Goal: Information Seeking & Learning: Compare options

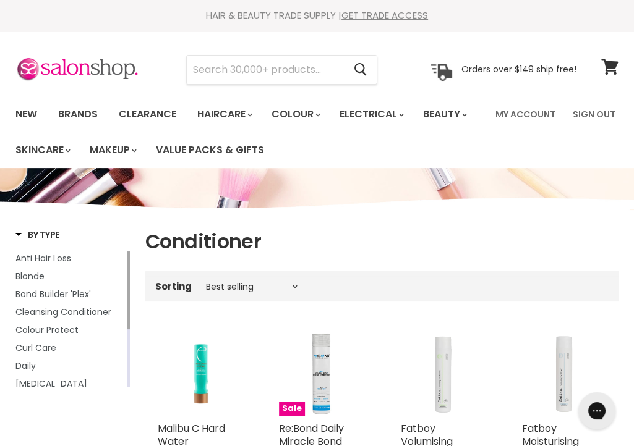
click at [534, 47] on section "Menu Cancel" at bounding box center [317, 64] width 634 height 66
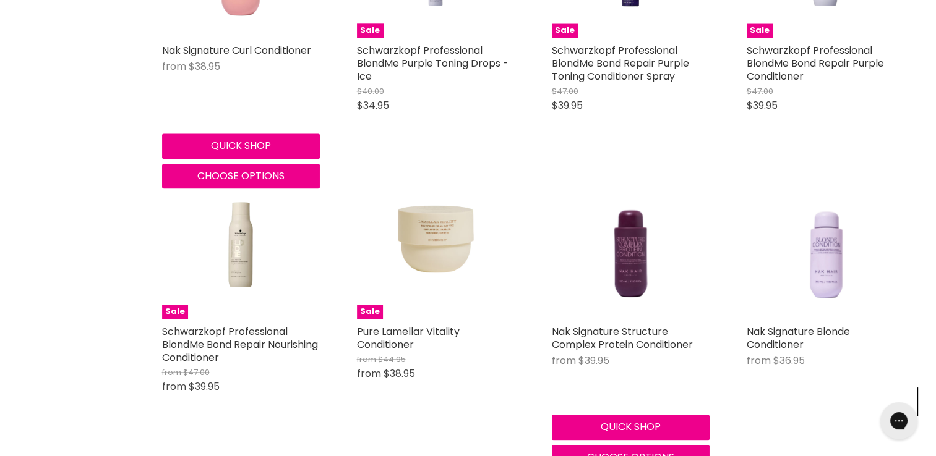
scroll to position [1488, 0]
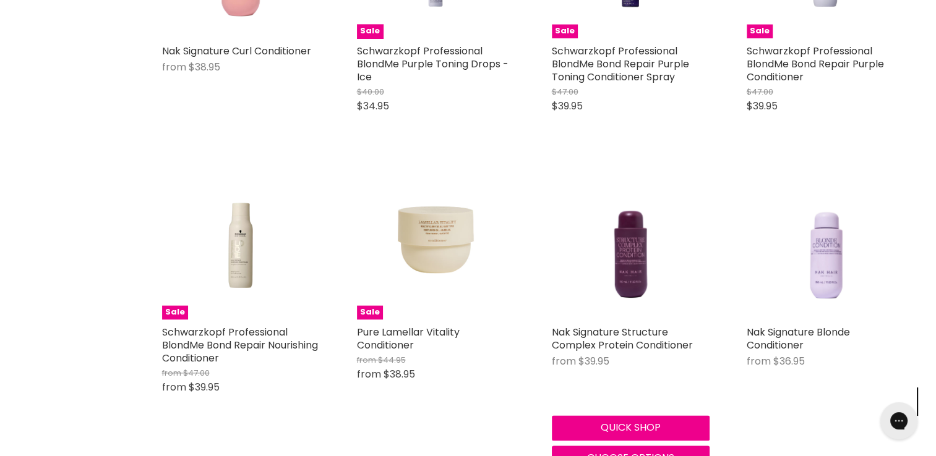
click at [621, 285] on img "Main content" at bounding box center [630, 241] width 126 height 158
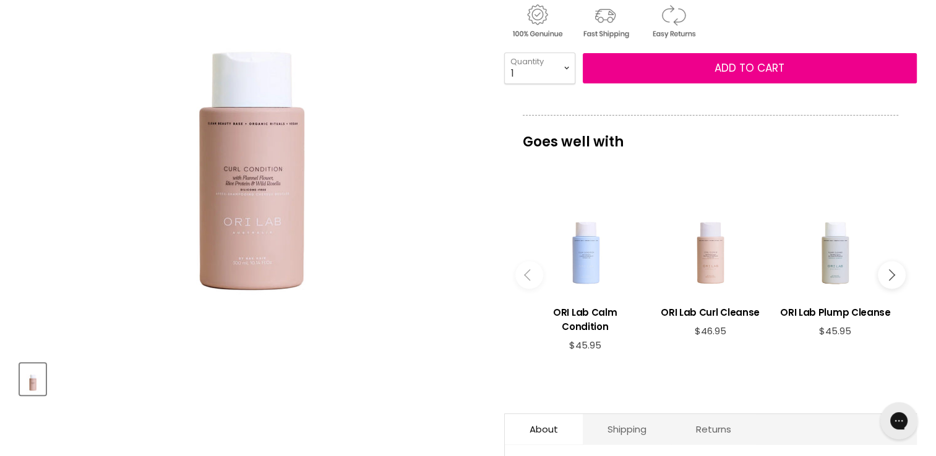
scroll to position [709, 0]
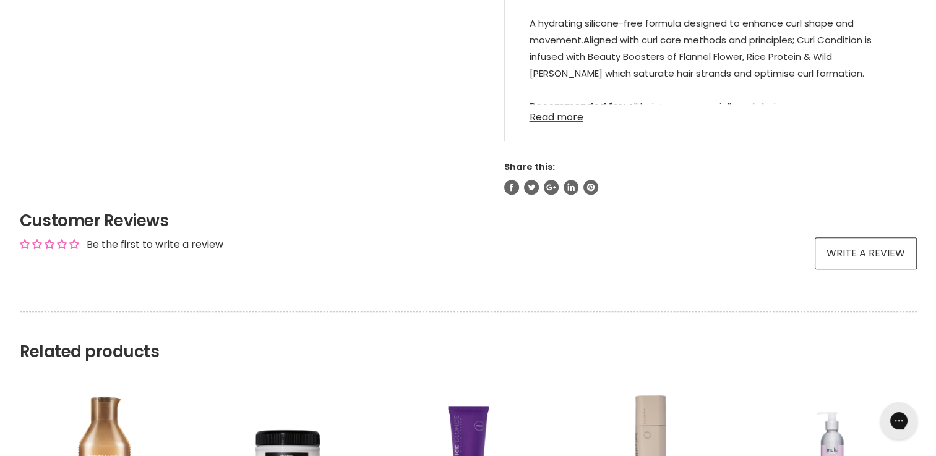
click at [566, 116] on link "Read more" at bounding box center [710, 113] width 362 height 19
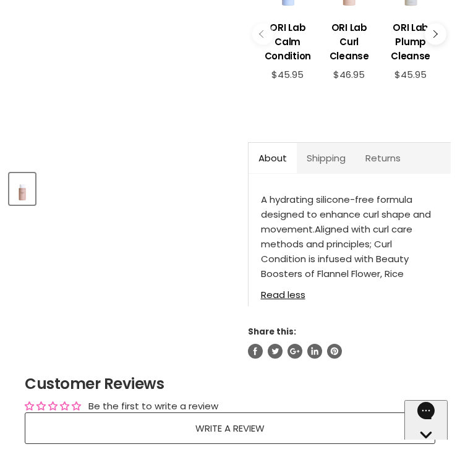
scroll to position [453, 0]
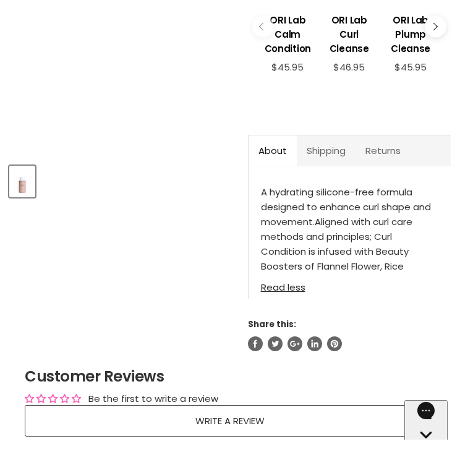
click at [278, 275] on link "Read less" at bounding box center [349, 284] width 177 height 18
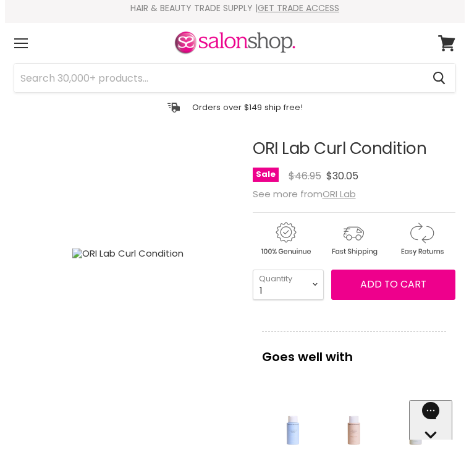
scroll to position [0, 0]
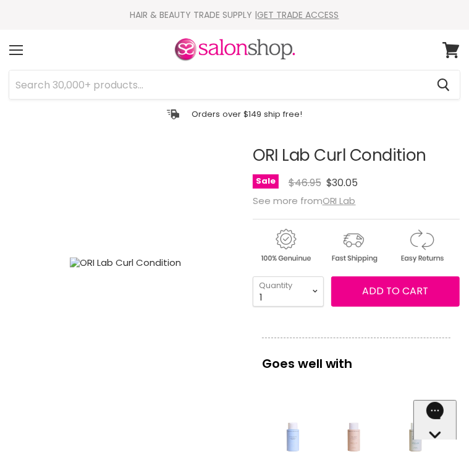
click at [194, 128] on section "Menu Cancel" at bounding box center [234, 80] width 469 height 100
click at [241, 127] on section "Menu Cancel" at bounding box center [234, 80] width 469 height 100
click at [205, 87] on input "Search" at bounding box center [218, 84] width 418 height 28
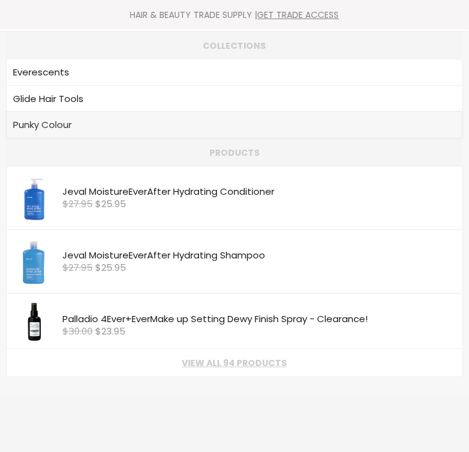
type input "evere"
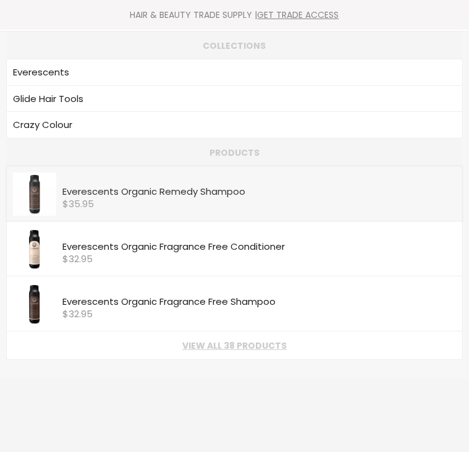
click at [121, 199] on div "$35.95" at bounding box center [259, 204] width 394 height 11
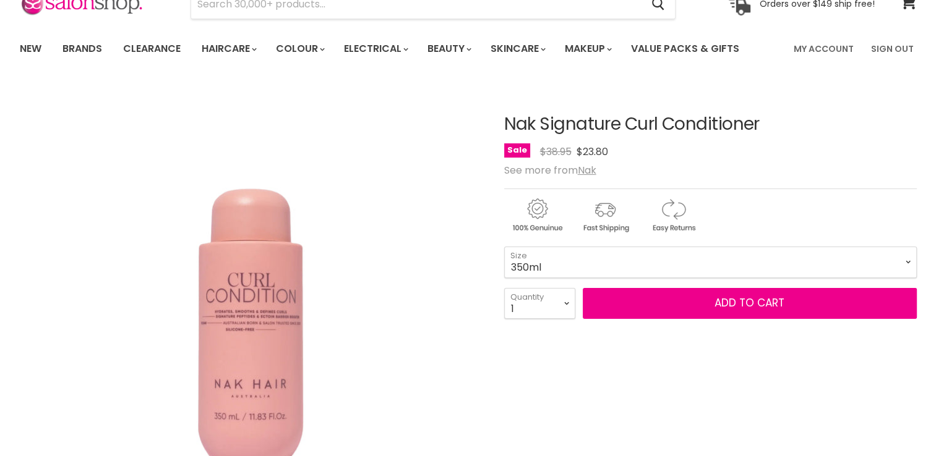
scroll to position [66, 0]
click at [560, 258] on select "350ml 1 Litre" at bounding box center [710, 262] width 412 height 31
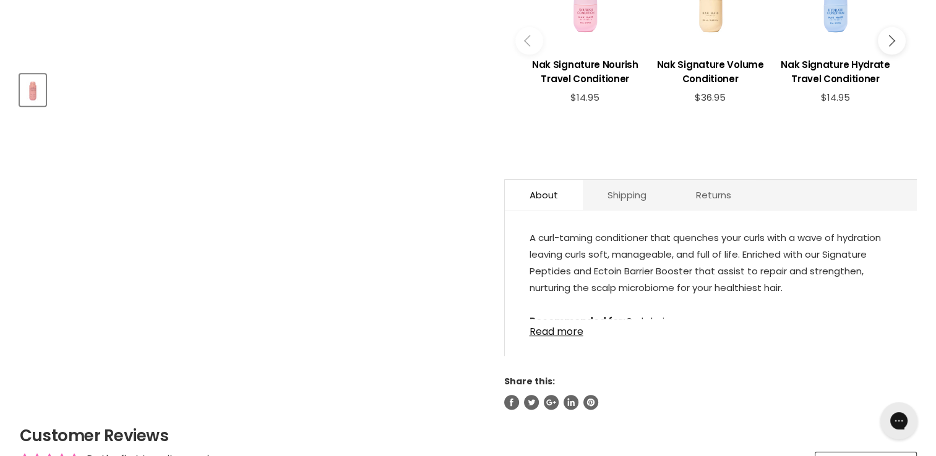
scroll to position [541, 0]
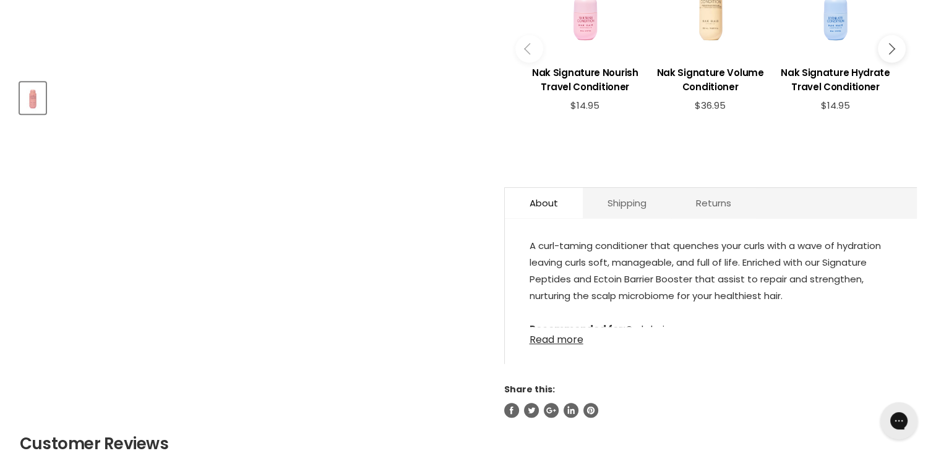
click at [553, 330] on link "Read more" at bounding box center [710, 336] width 362 height 19
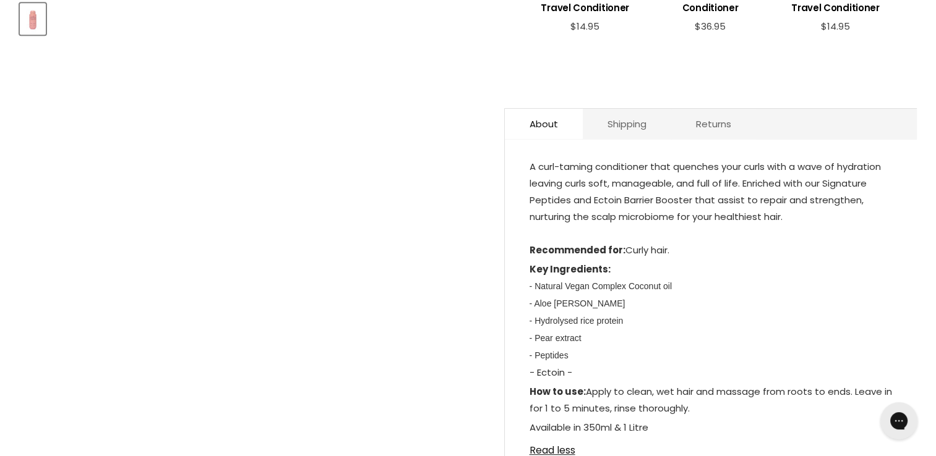
scroll to position [623, 0]
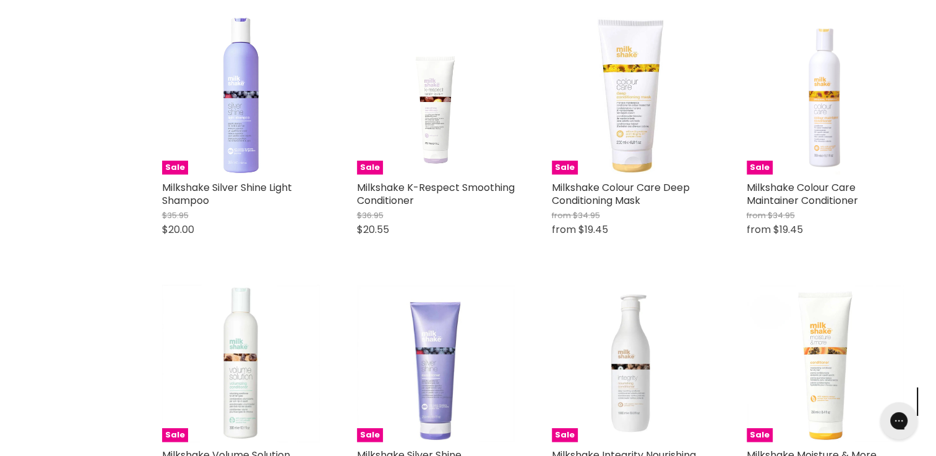
scroll to position [3002, 0]
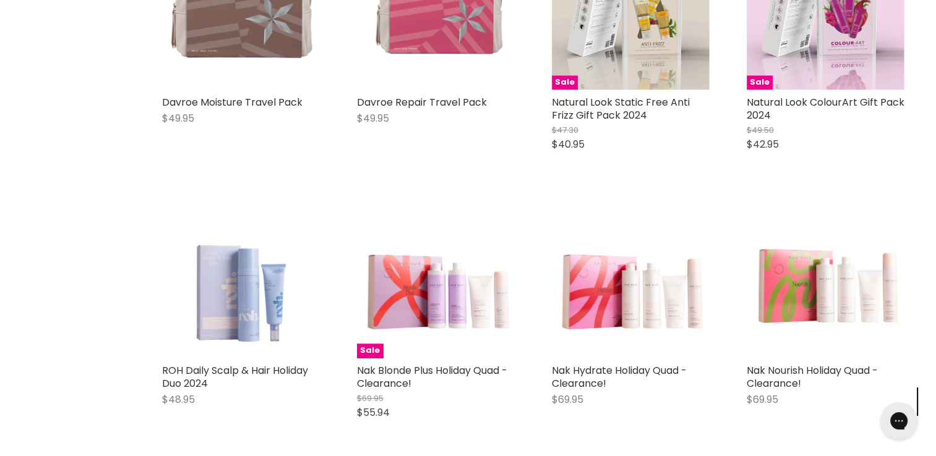
scroll to position [5426, 0]
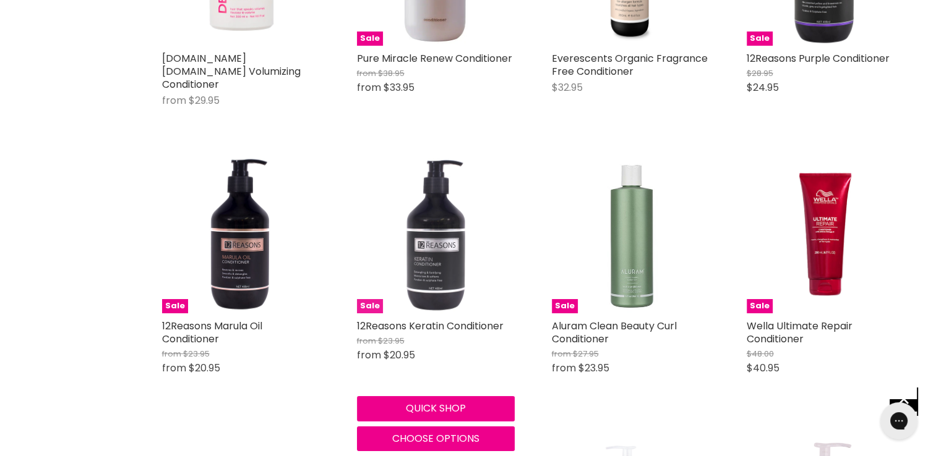
scroll to position [9230, 0]
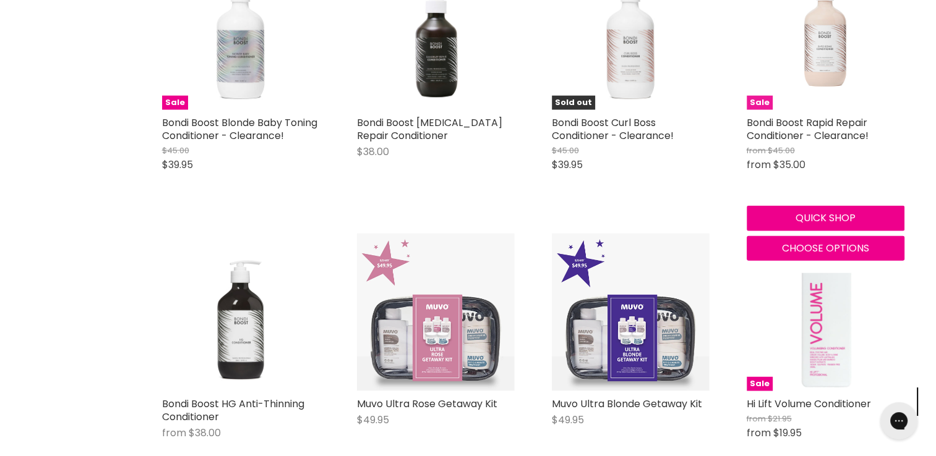
scroll to position [12442, 0]
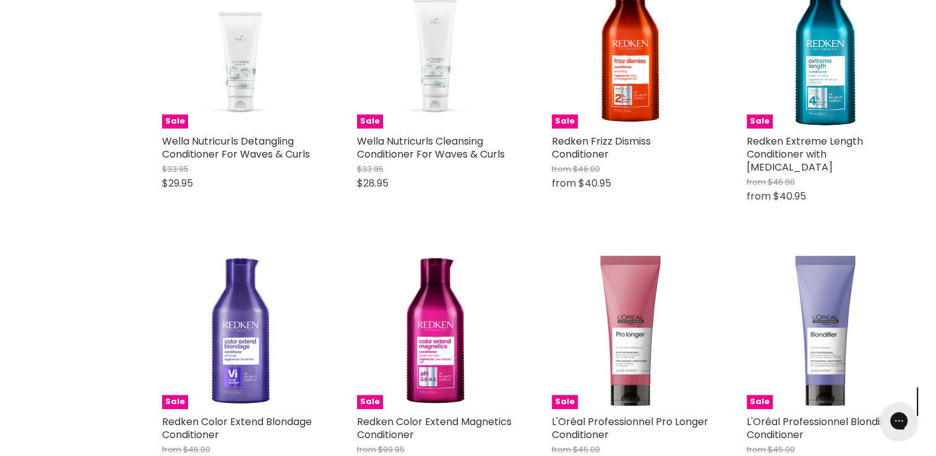
scroll to position [15394, 0]
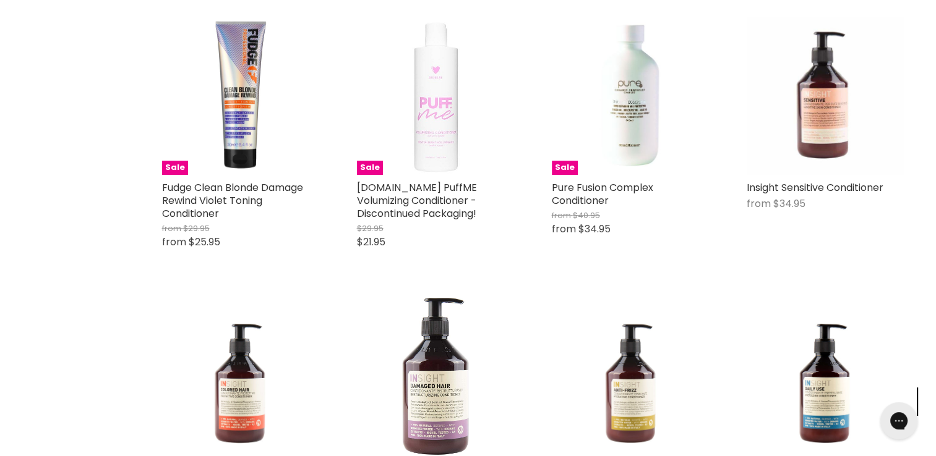
scroll to position [19087, 0]
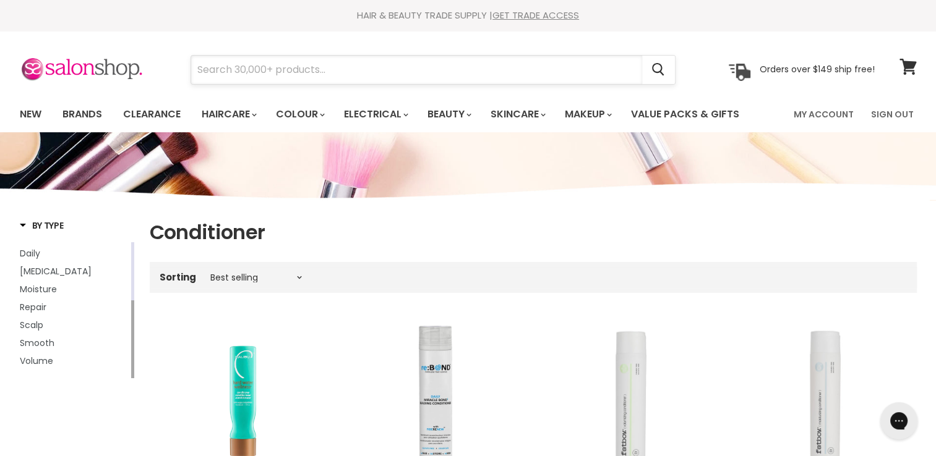
click at [269, 66] on input "Search" at bounding box center [416, 70] width 451 height 28
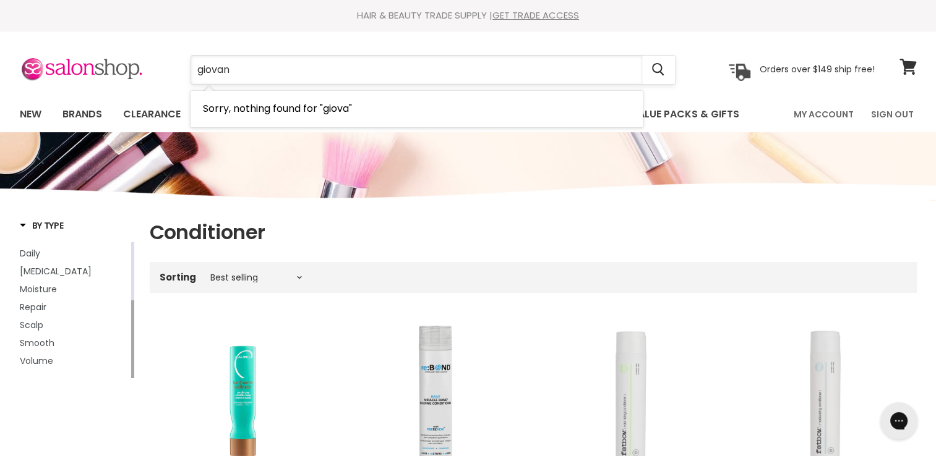
type input "giovani"
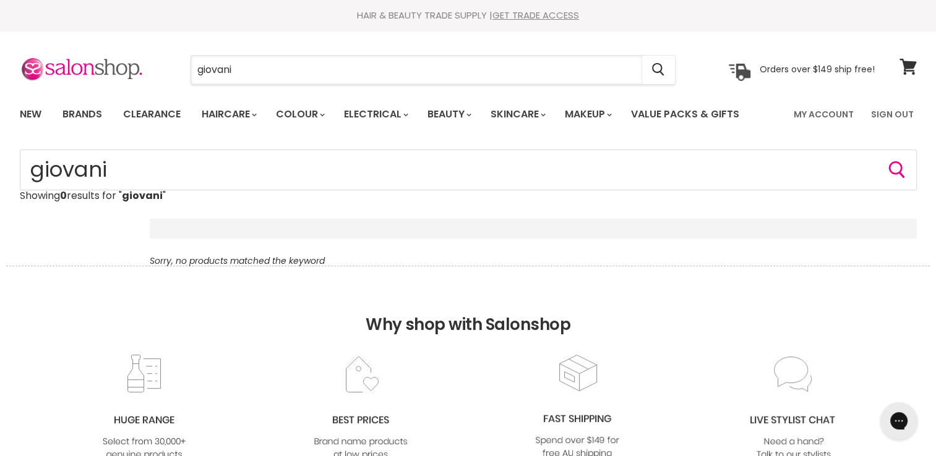
drag, startPoint x: 258, startPoint y: 63, endPoint x: 135, endPoint y: 53, distance: 122.8
click at [135, 53] on section "Menu giovani Cancel" at bounding box center [467, 64] width 927 height 66
paste input "[PERSON_NAME]"
type input "[PERSON_NAME]"
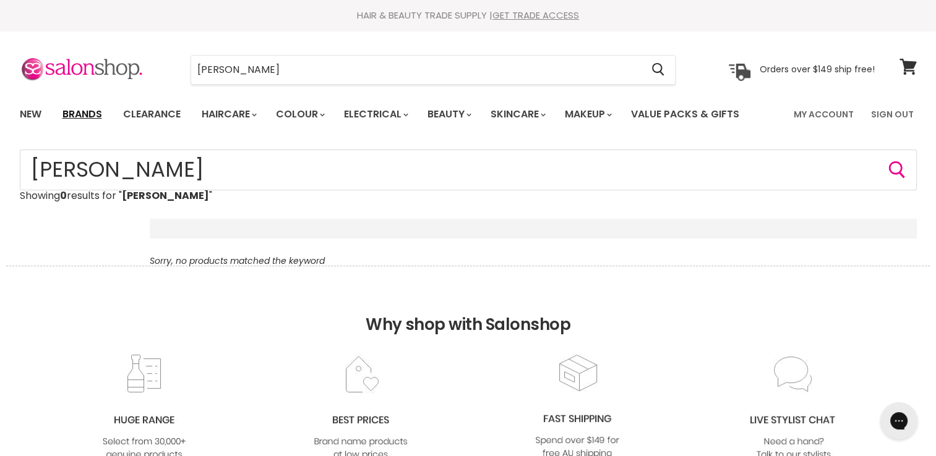
click at [89, 124] on link "Brands" at bounding box center [82, 114] width 58 height 26
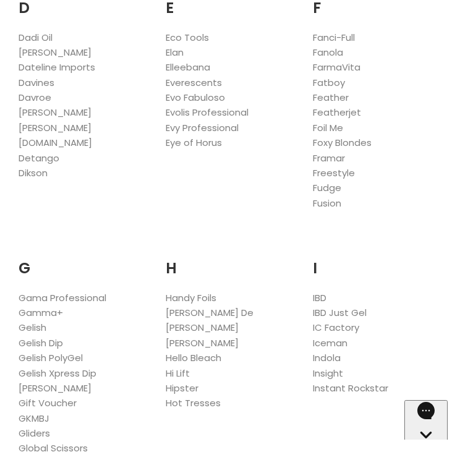
scroll to position [668, 0]
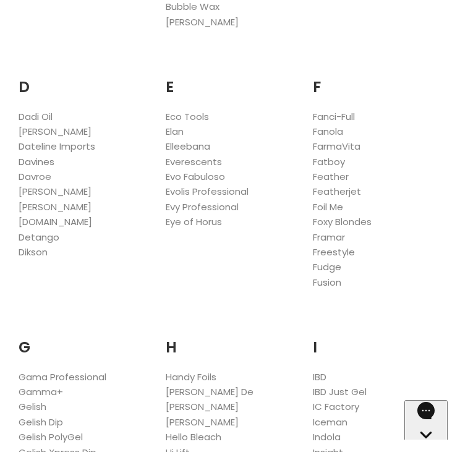
click at [45, 165] on link "Davines" at bounding box center [37, 161] width 36 height 13
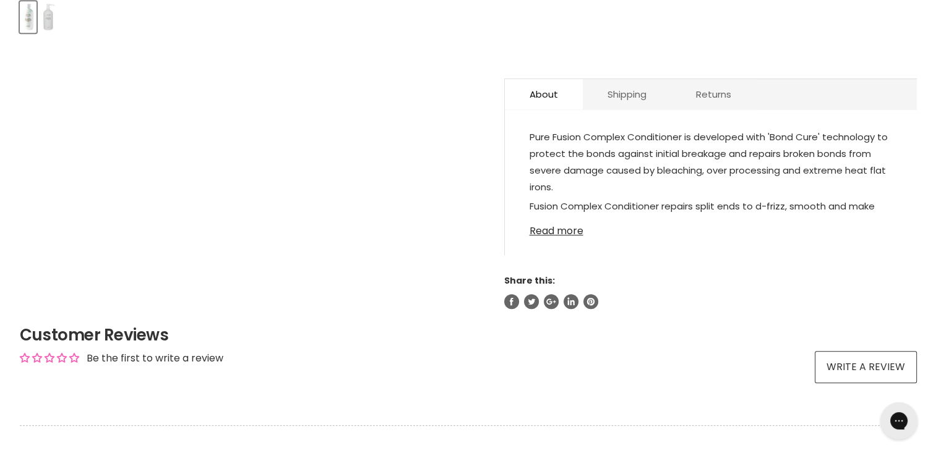
click at [563, 234] on link "Read more" at bounding box center [710, 227] width 362 height 19
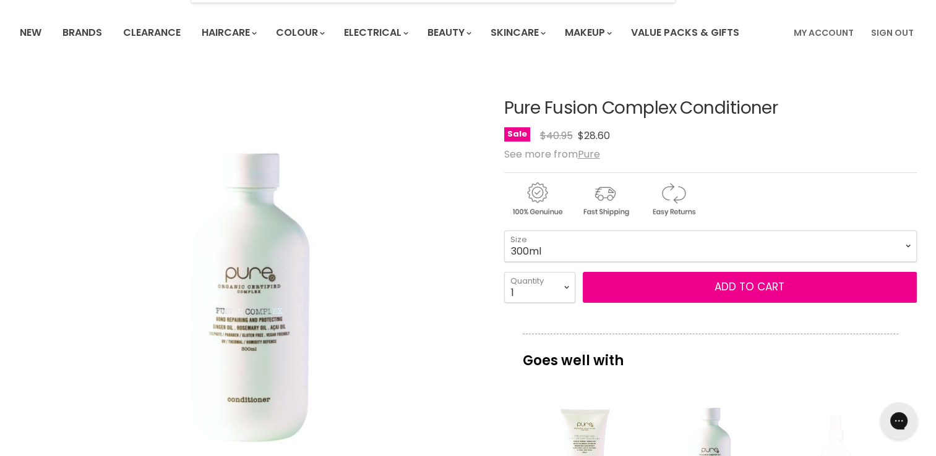
scroll to position [87, 0]
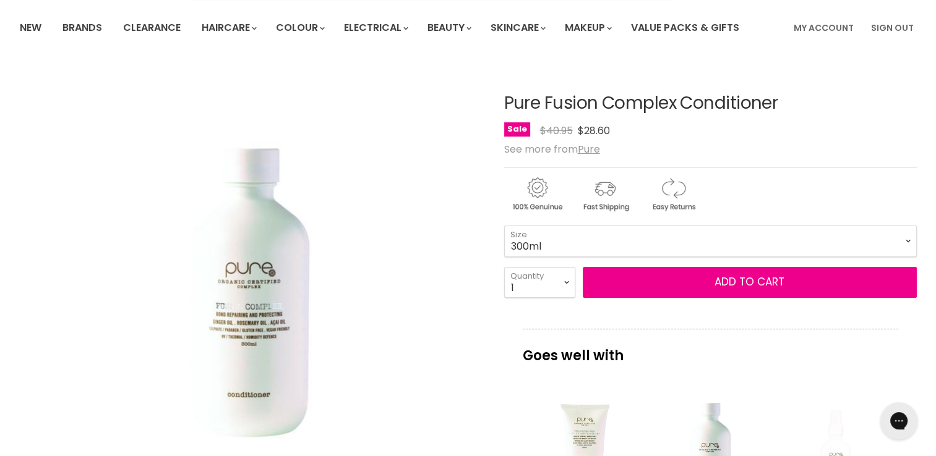
drag, startPoint x: 505, startPoint y: 103, endPoint x: 863, endPoint y: 74, distance: 359.8
copy h1 "Pure Fusion Complex Conditioner"
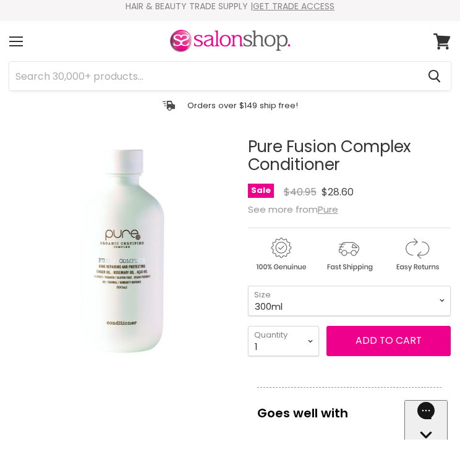
scroll to position [0, 0]
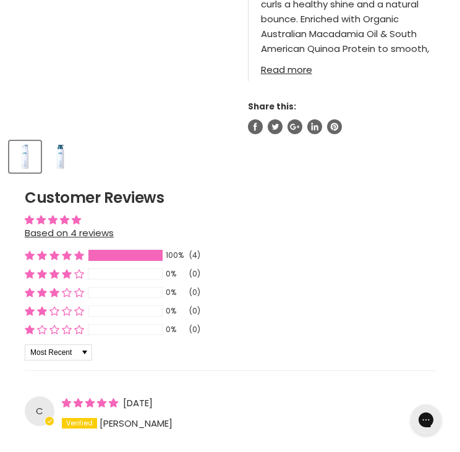
click at [286, 67] on link "Read more" at bounding box center [349, 66] width 177 height 18
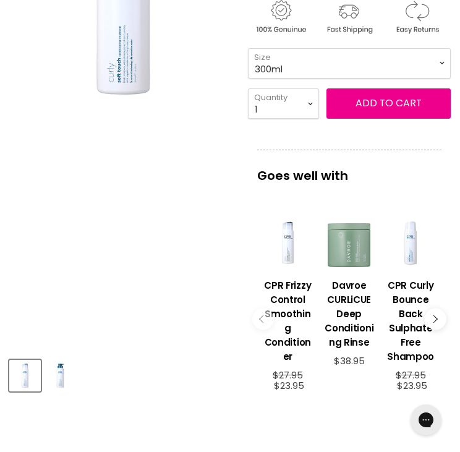
scroll to position [260, 0]
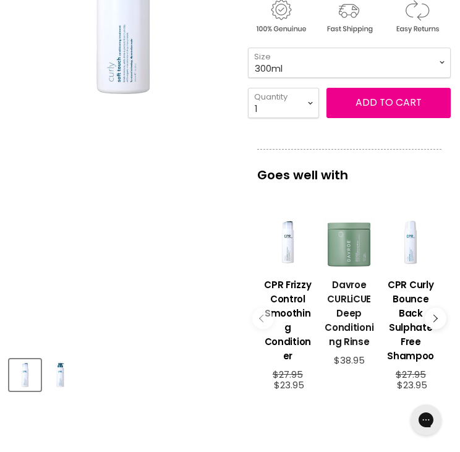
click at [340, 313] on h3 "Davroe CURLiCUE Deep Conditioning Rinse" at bounding box center [348, 313] width 51 height 71
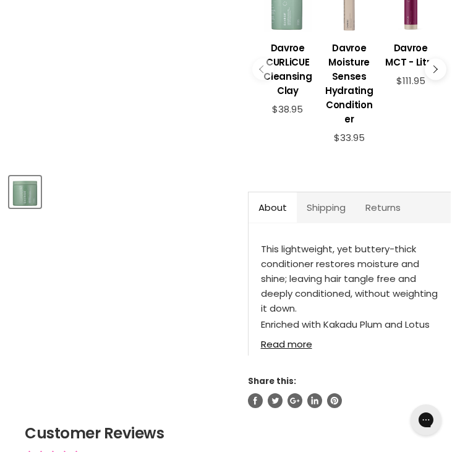
scroll to position [445, 0]
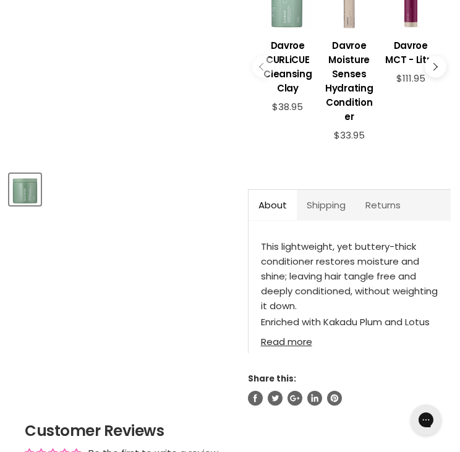
click at [289, 341] on link "Read more" at bounding box center [349, 338] width 177 height 18
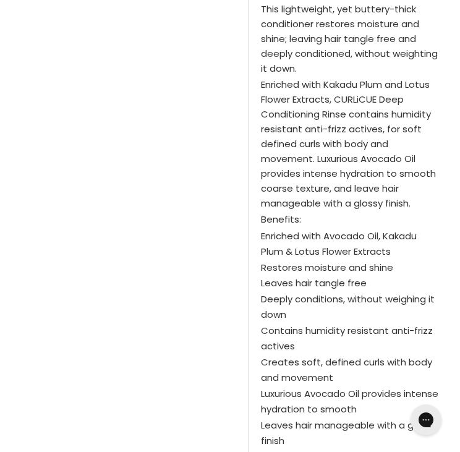
scroll to position [693, 0]
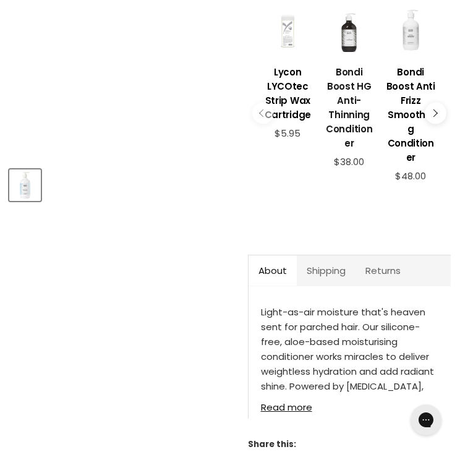
scroll to position [449, 0]
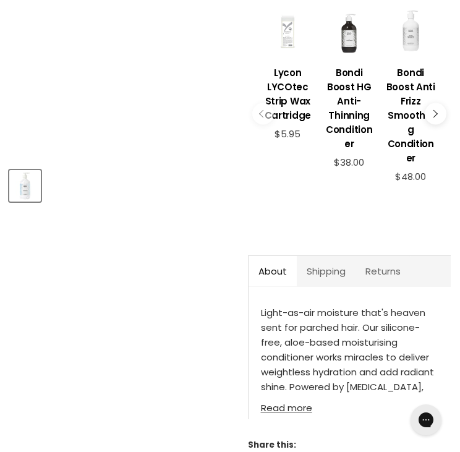
click at [301, 395] on link "Read more" at bounding box center [349, 404] width 177 height 18
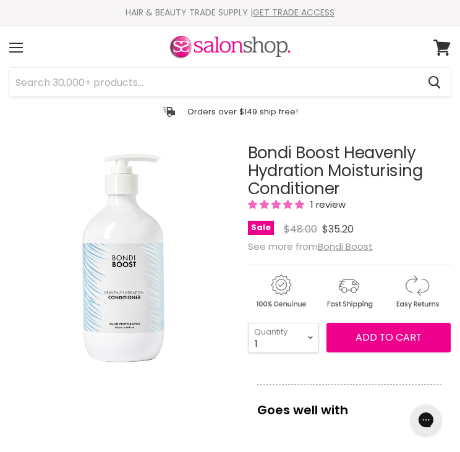
scroll to position [0, 0]
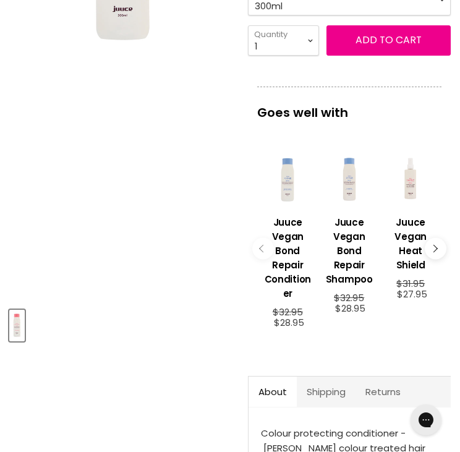
click at [287, 224] on h3 "Juuce Vegan Bond Repair Conditioner" at bounding box center [287, 257] width 51 height 85
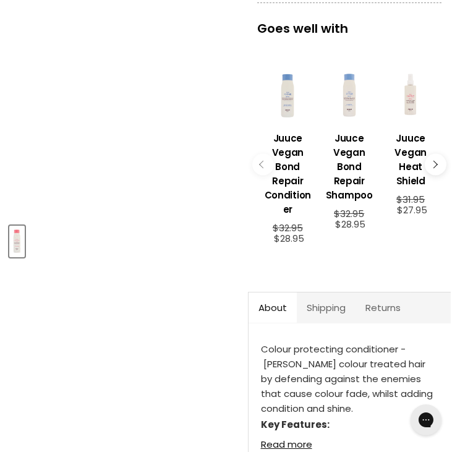
scroll to position [527, 0]
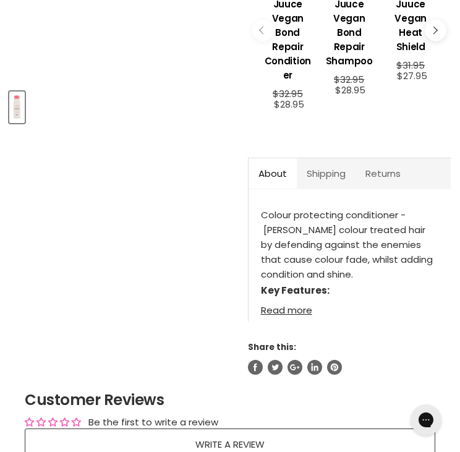
click at [304, 307] on link "Read more" at bounding box center [349, 306] width 177 height 18
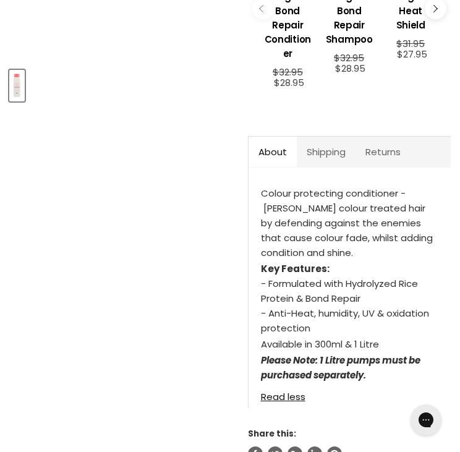
scroll to position [552, 0]
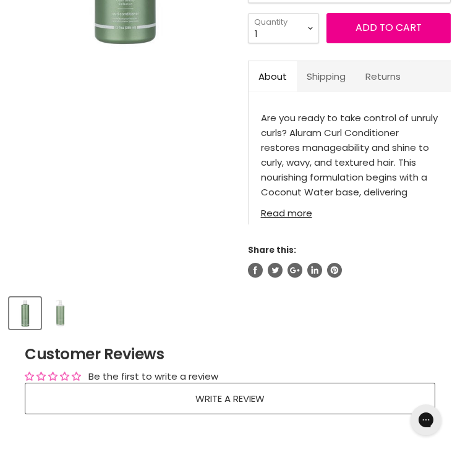
click at [291, 212] on div "Aluram Clean Beauty Curl Conditioner No reviews Sale Original Price $27.95 Curr…" at bounding box center [349, 51] width 203 height 452
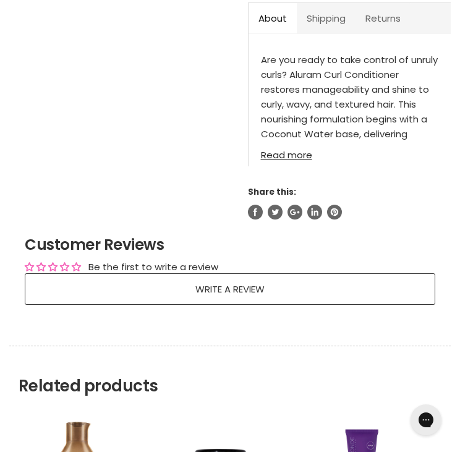
scroll to position [696, 0]
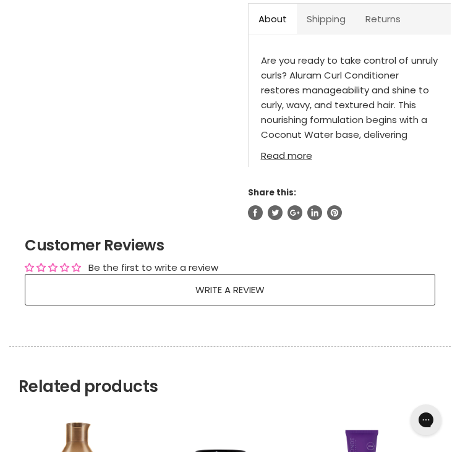
click at [289, 152] on link "Read more" at bounding box center [349, 152] width 177 height 18
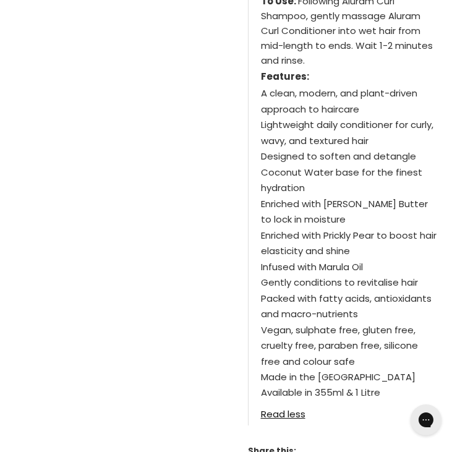
scroll to position [960, 0]
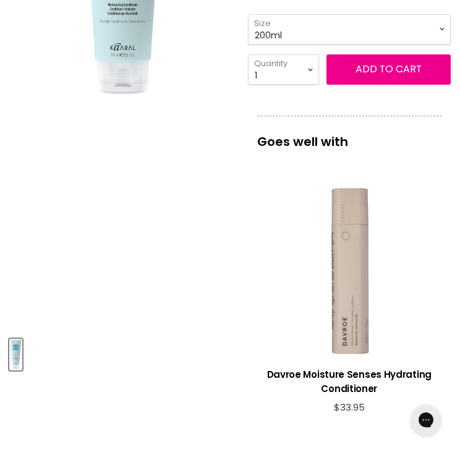
click at [278, 257] on div "imageUrl Davroe Moisture Senses Hydrating Conditioner $33.95" at bounding box center [349, 305] width 174 height 245
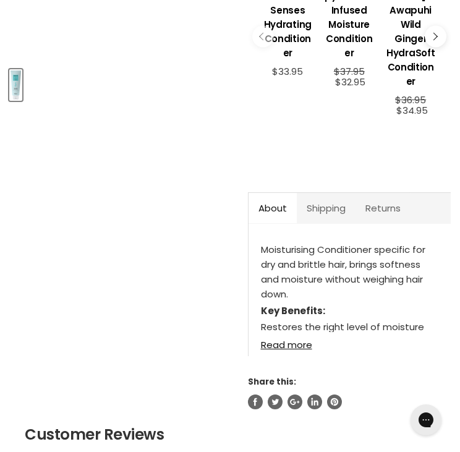
scroll to position [552, 0]
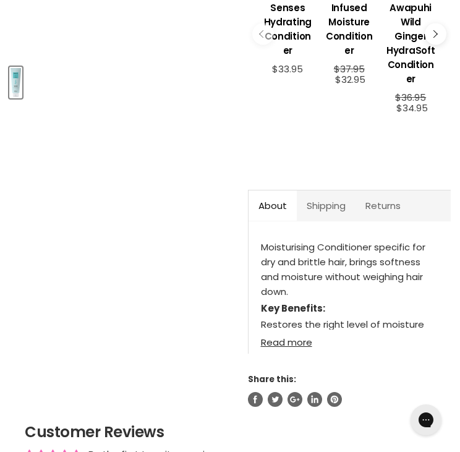
click at [281, 330] on link "Read more" at bounding box center [349, 339] width 177 height 18
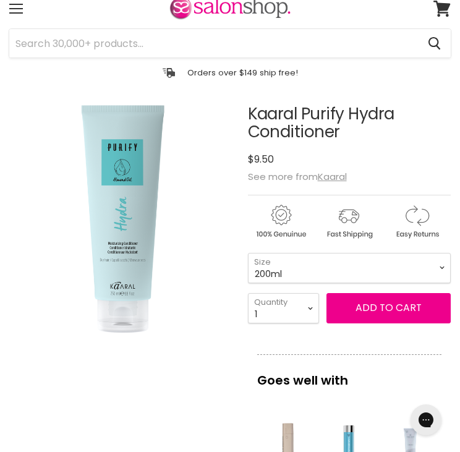
scroll to position [0, 0]
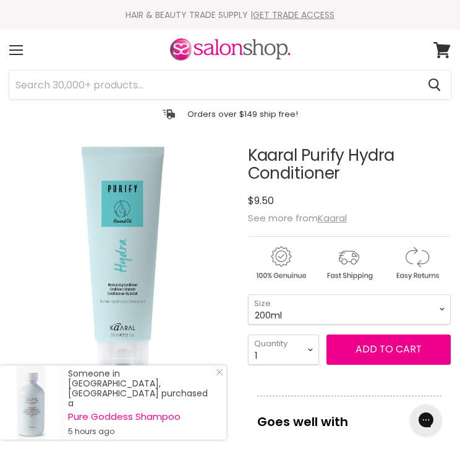
drag, startPoint x: 250, startPoint y: 153, endPoint x: 356, endPoint y: 173, distance: 108.2
click at [356, 173] on h1 "Kaaral Purify Hydra Conditioner" at bounding box center [349, 165] width 203 height 36
copy h1 "Kaaral Purify Hydra Conditioner"
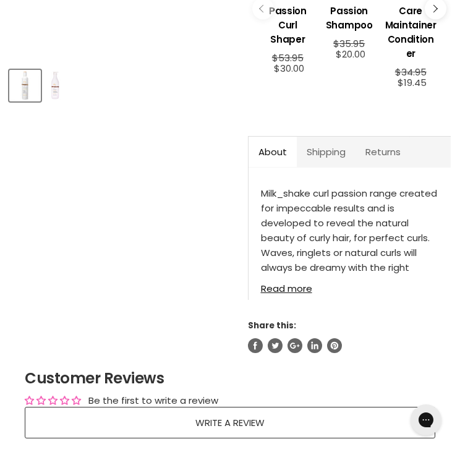
scroll to position [552, 0]
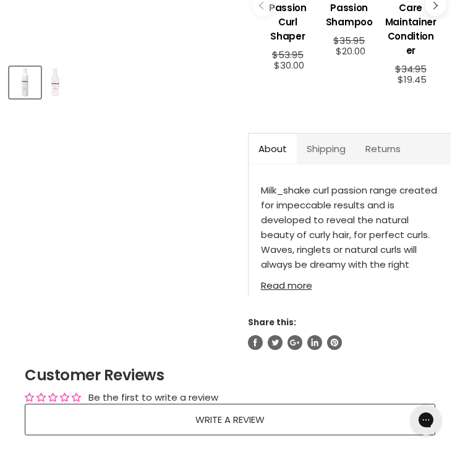
click at [292, 280] on link "Read more" at bounding box center [349, 282] width 177 height 18
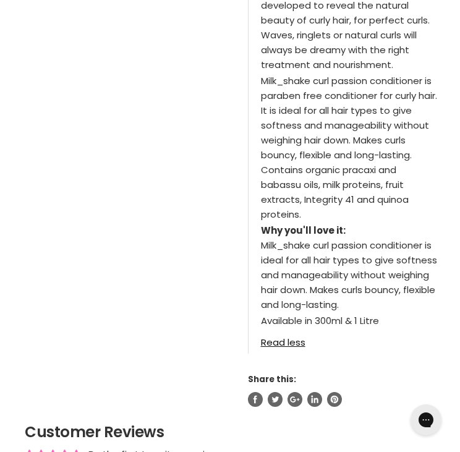
scroll to position [804, 0]
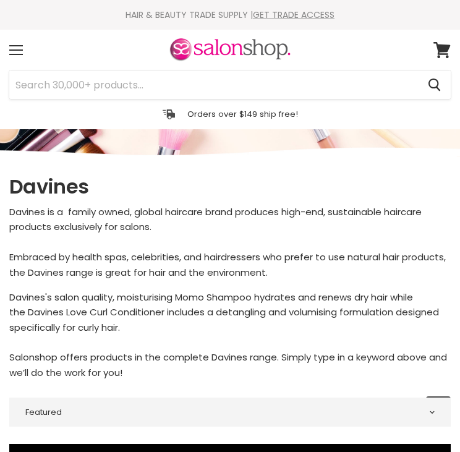
select select "manual"
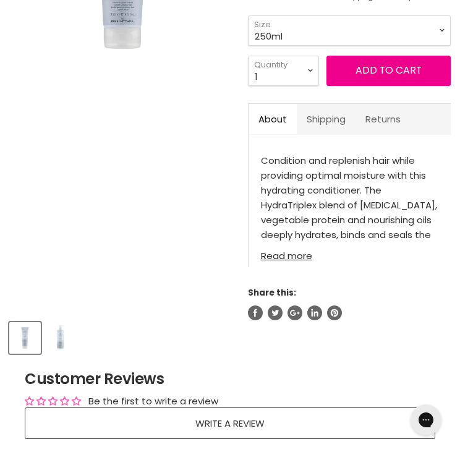
click at [294, 254] on link "Read more" at bounding box center [349, 252] width 177 height 18
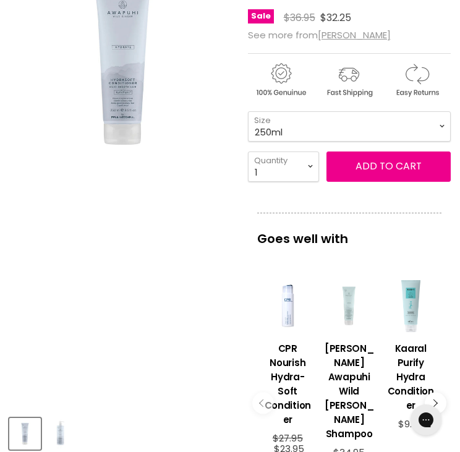
scroll to position [198, 0]
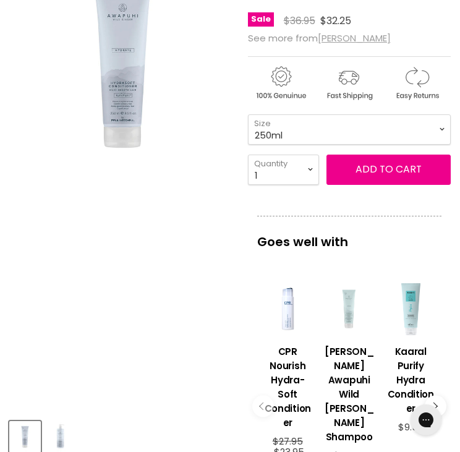
click at [364, 39] on u "Paul Mitchell" at bounding box center [354, 38] width 73 height 13
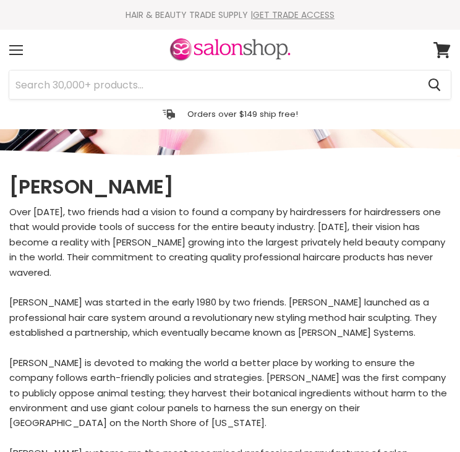
select select "manual"
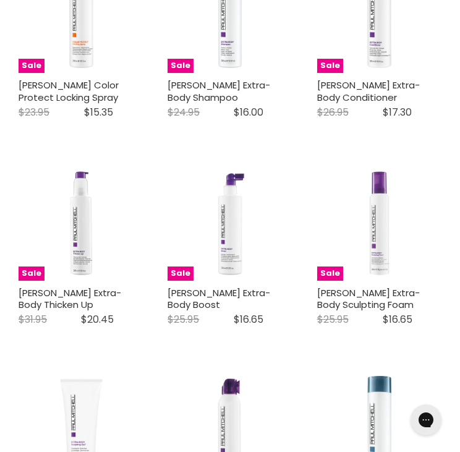
scroll to position [1021, 0]
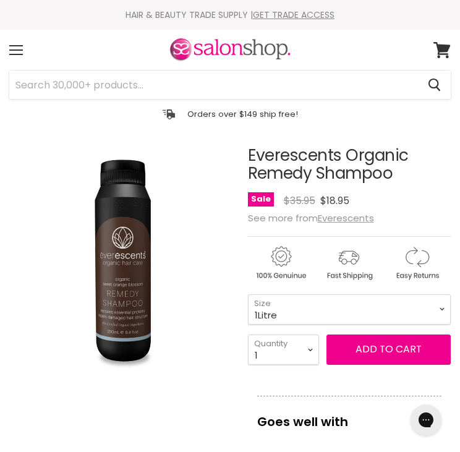
click at [248, 294] on select "250ml 1Litre" at bounding box center [349, 309] width 203 height 30
select select "1Litre"
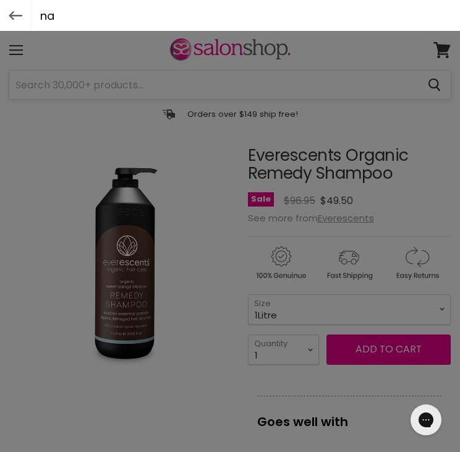
type input "nak"
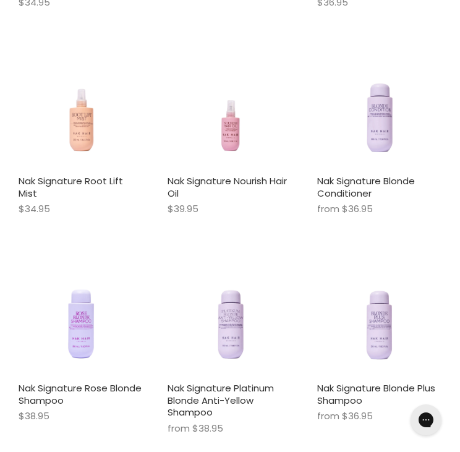
scroll to position [1166, 0]
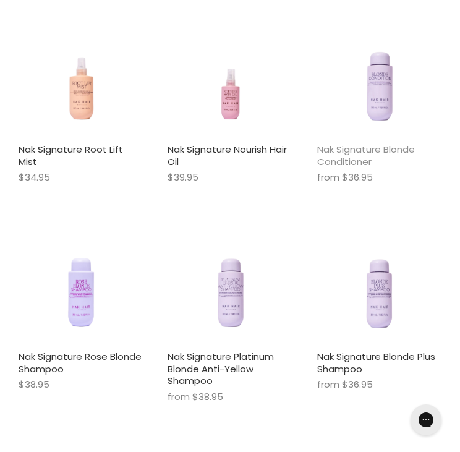
click at [344, 154] on link "Nak Signature Blonde Conditioner" at bounding box center [366, 155] width 98 height 25
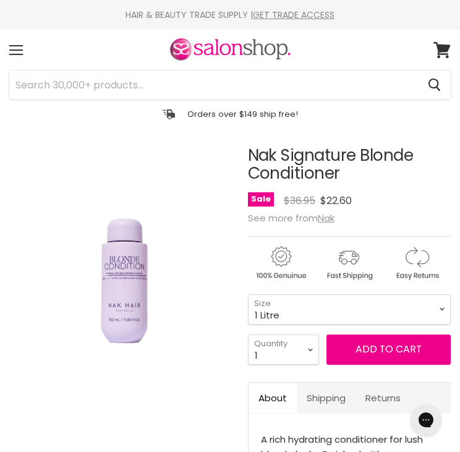
click at [248, 294] on select "350ml 1 Litre" at bounding box center [349, 309] width 203 height 30
select select "1 Litre"
